Goal: Find specific page/section: Find specific page/section

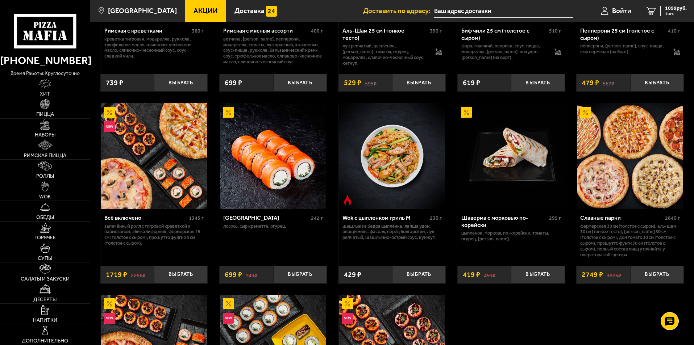
scroll to position [326, 0]
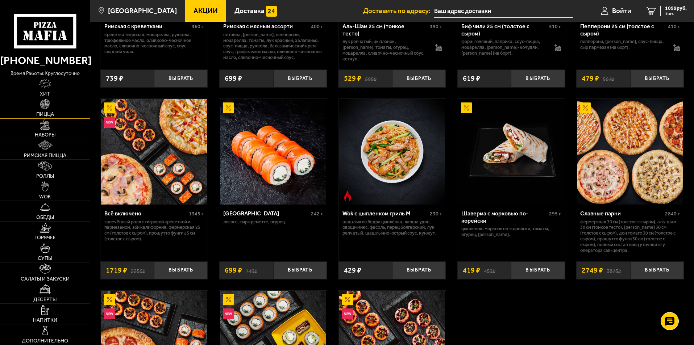
click at [43, 107] on img at bounding box center [45, 104] width 10 height 10
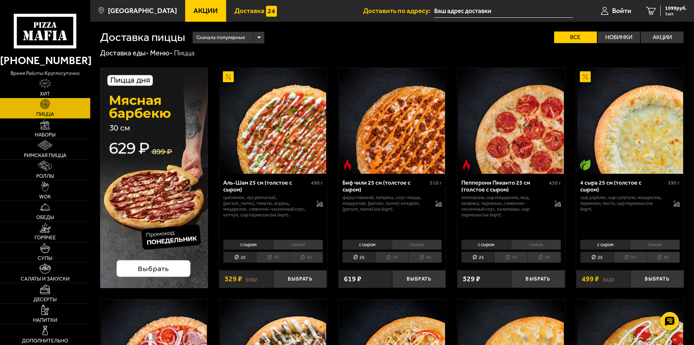
click at [248, 14] on span "Доставка" at bounding box center [250, 10] width 30 height 7
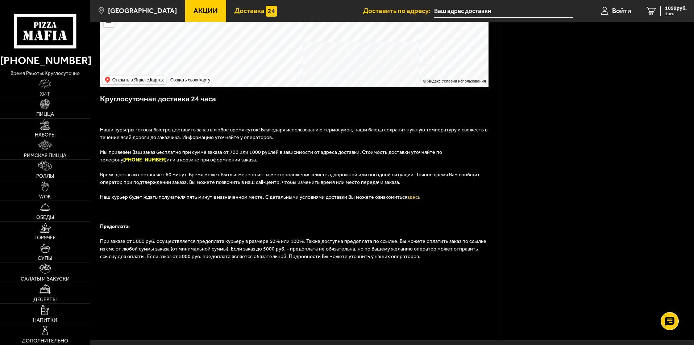
scroll to position [96, 0]
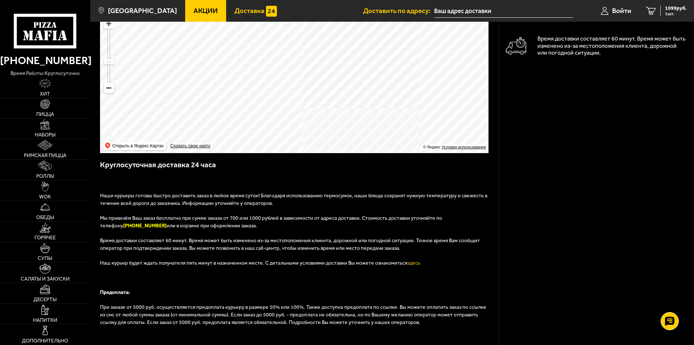
click at [120, 216] on span "Мы привезём Ваш заказ бесплатно при сумме заказа от 700 или 1000 рублей в завис…" at bounding box center [271, 222] width 342 height 14
drag, startPoint x: 613, startPoint y: 195, endPoint x: 605, endPoint y: 194, distance: 8.5
click at [613, 195] on div "Поиск по адресу Информация по адресу Условия доставки Все заказы доставляются н…" at bounding box center [596, 189] width 195 height 527
click at [123, 221] on span "Мы привезём Ваш заказ бесплатно при сумме заказа от 700 или 1000 рублей в завис…" at bounding box center [271, 222] width 342 height 14
drag, startPoint x: 101, startPoint y: 218, endPoint x: 196, endPoint y: 226, distance: 95.4
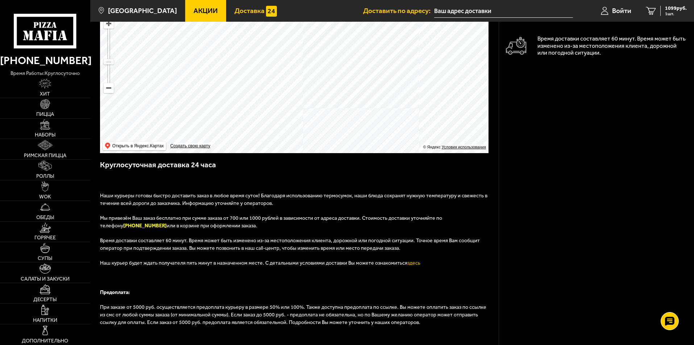
click at [196, 226] on p "Мы привезём Ваш заказ бесплатно при сумме заказа от 700 или 1000 рублей в завис…" at bounding box center [294, 226] width 389 height 22
copy span "Мы привезём Ваш заказ бесплатно при сумме заказа от 700 или 1000 рублей в завис…"
click at [547, 234] on div "Поиск по адресу Информация по адресу Условия доставки Все заказы доставляются н…" at bounding box center [596, 189] width 195 height 527
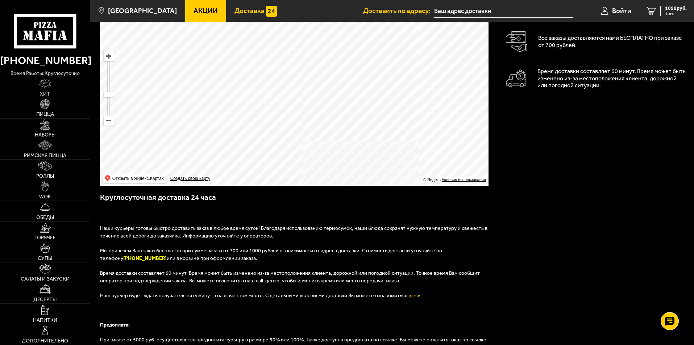
scroll to position [0, 0]
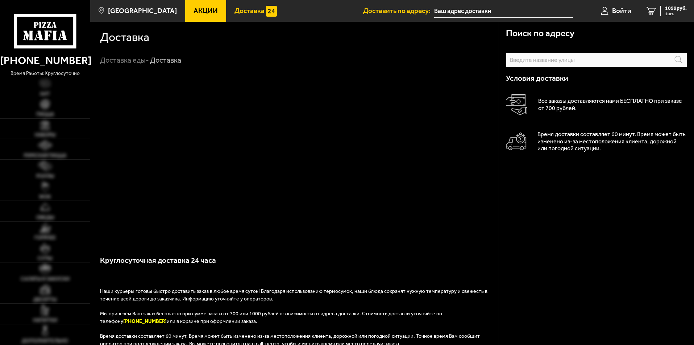
scroll to position [204, 0]
